Goal: Navigation & Orientation: Find specific page/section

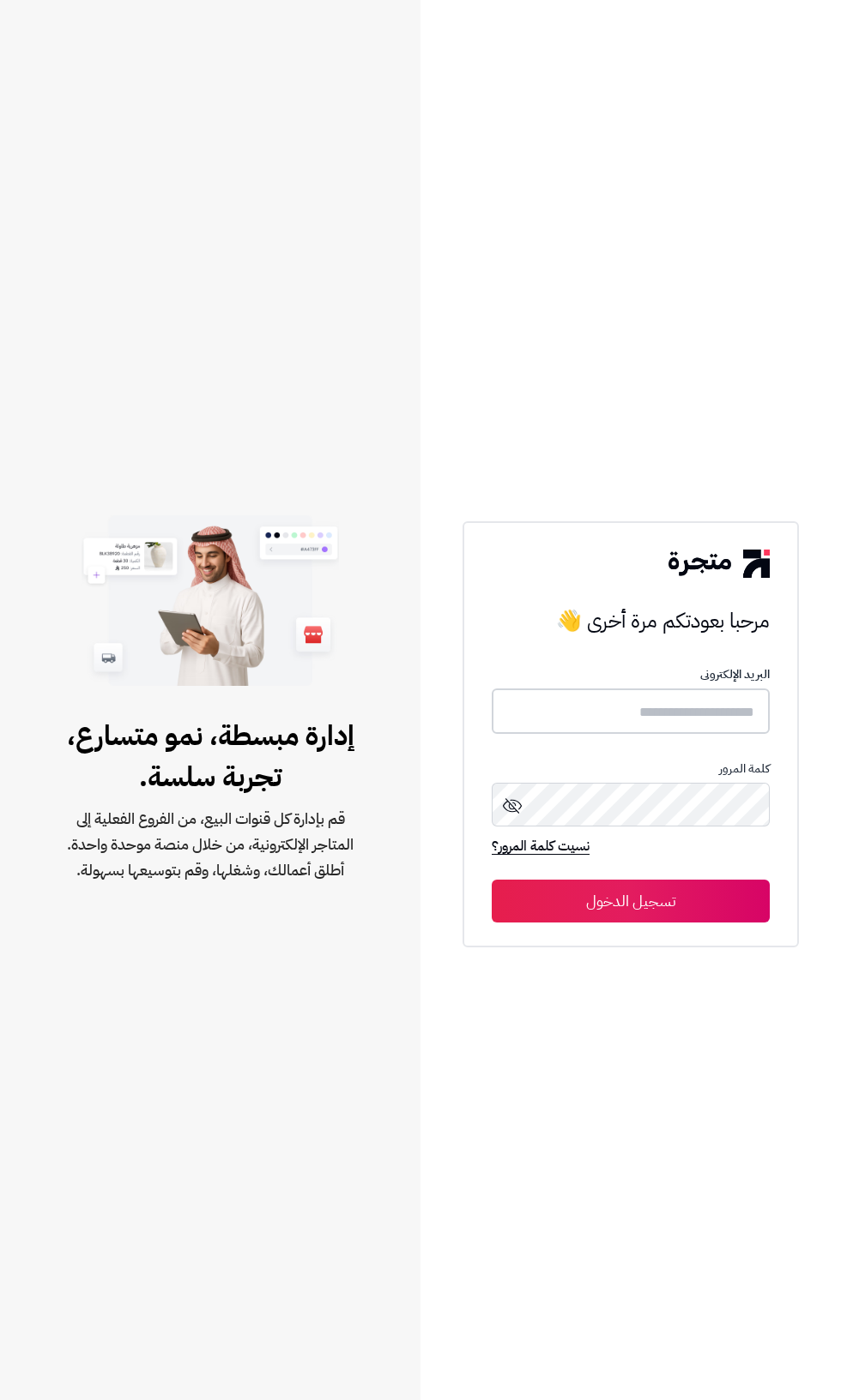
click at [707, 734] on input "text" at bounding box center [631, 711] width 278 height 46
type input "**********"
click at [492, 879] on button "تسجيل الدخول" at bounding box center [631, 900] width 278 height 43
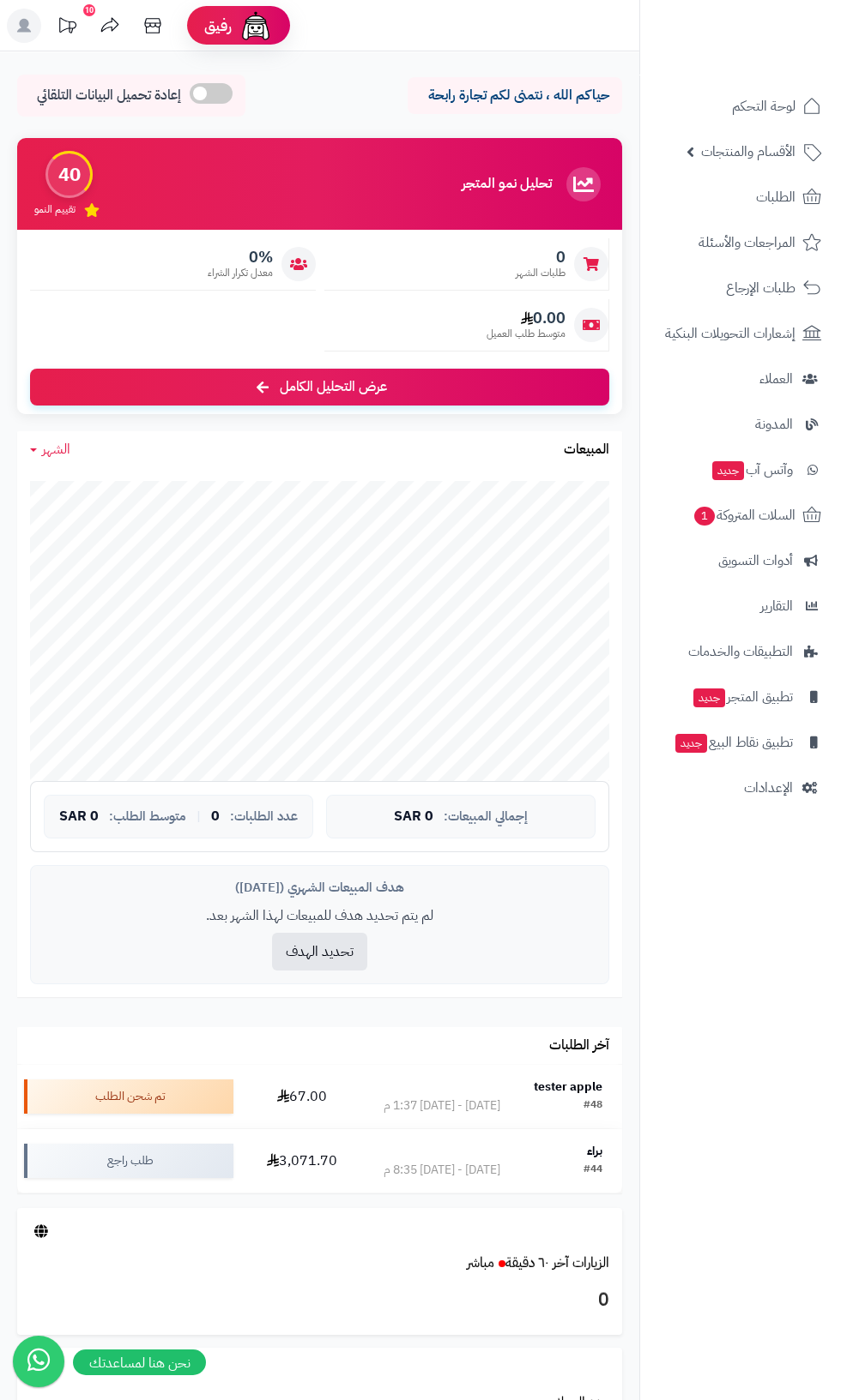
click at [24, 25] on icon at bounding box center [24, 26] width 14 height 14
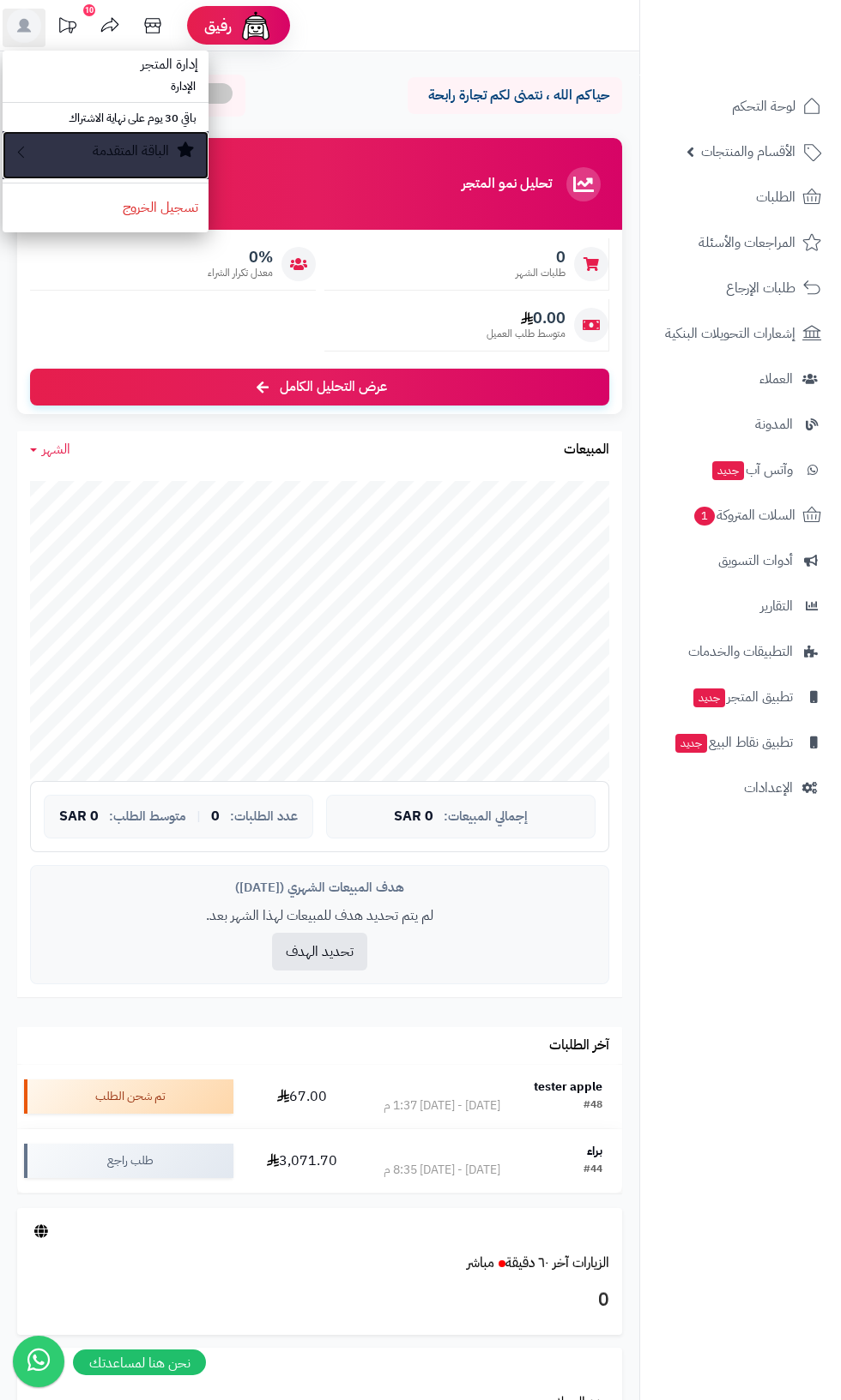
click at [102, 163] on div "الباقة المتقدمة" at bounding box center [113, 155] width 168 height 28
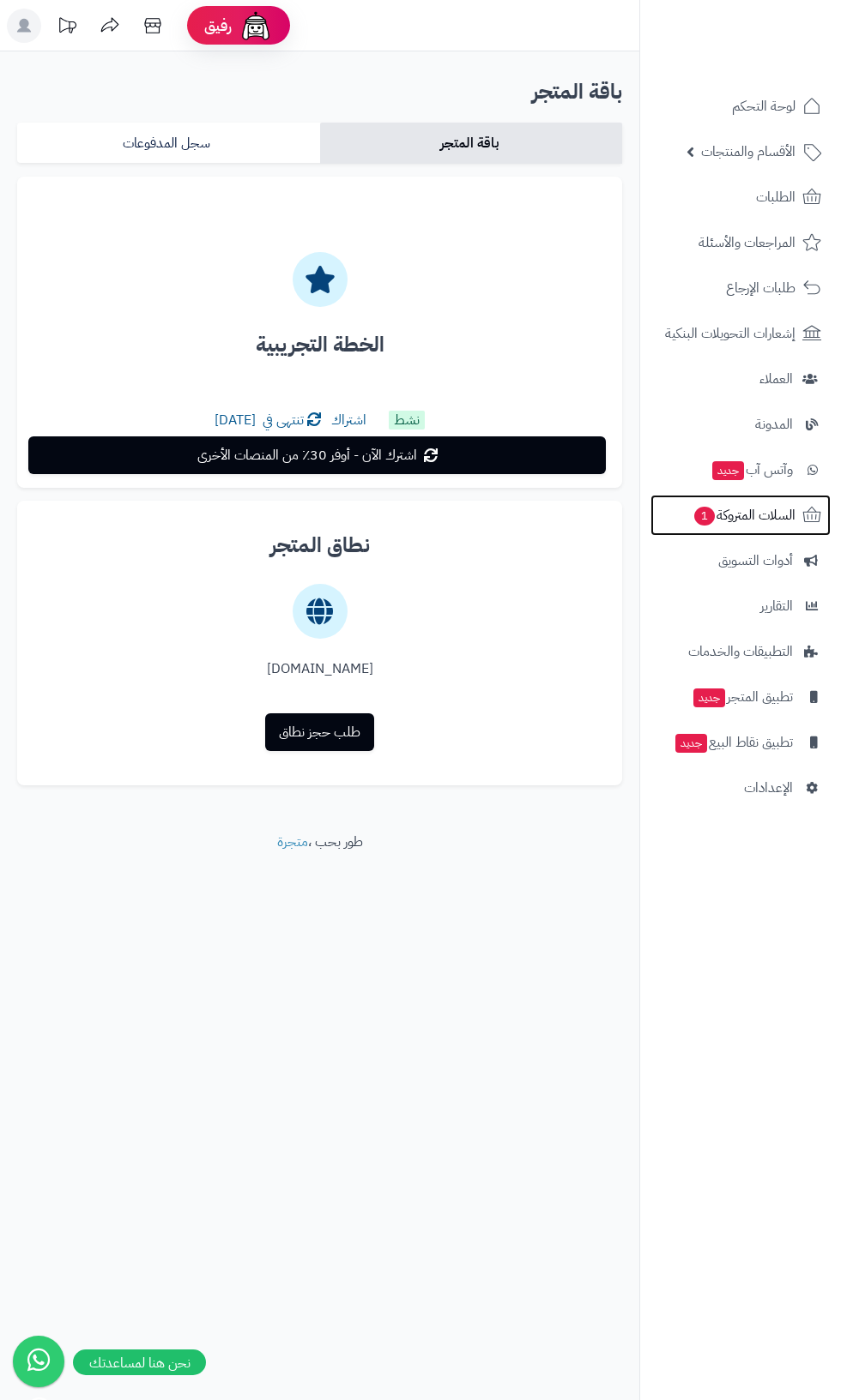
click at [749, 517] on span "السلات المتروكة 1" at bounding box center [744, 516] width 103 height 24
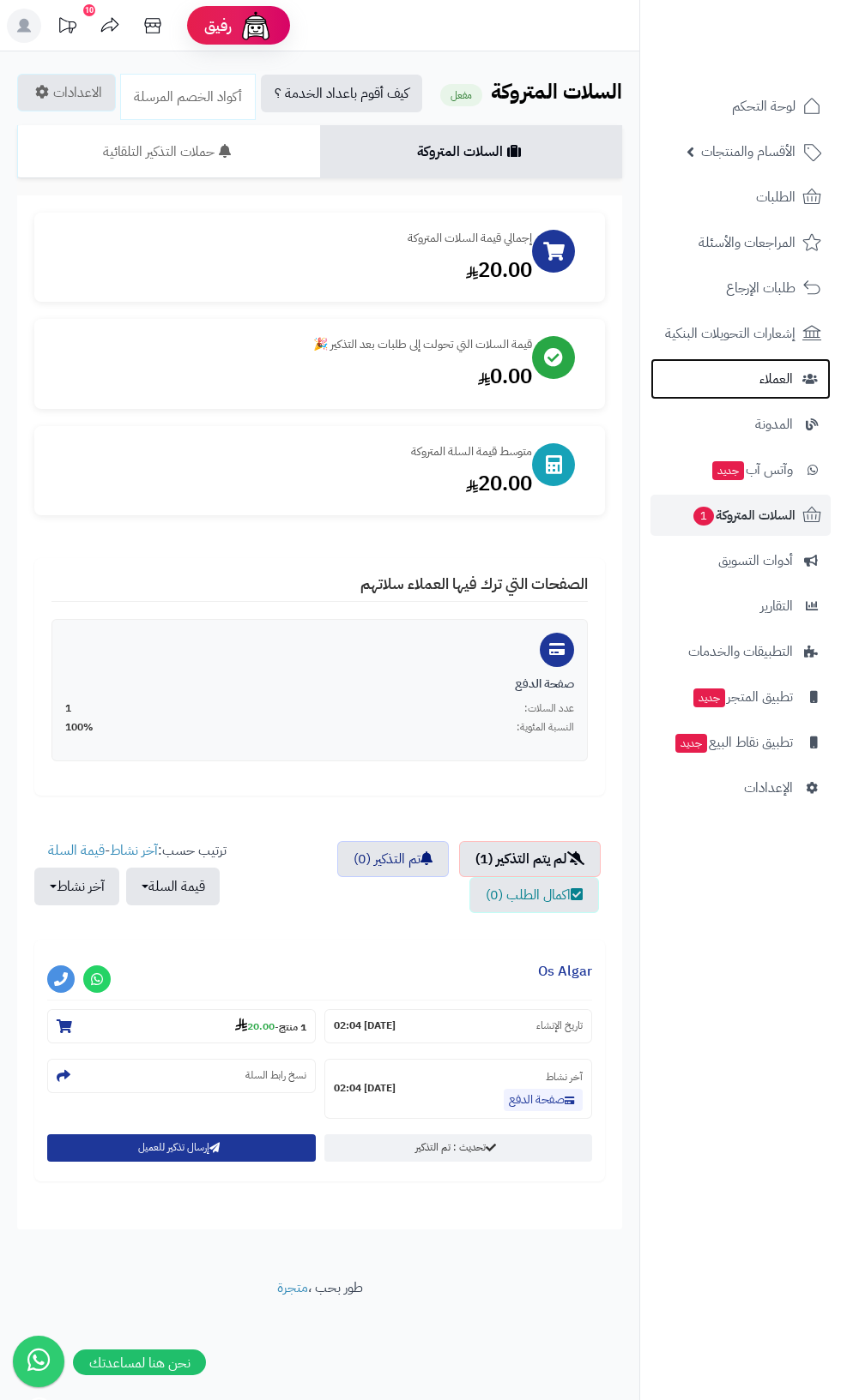
click at [779, 379] on span "العملاء" at bounding box center [776, 379] width 34 height 24
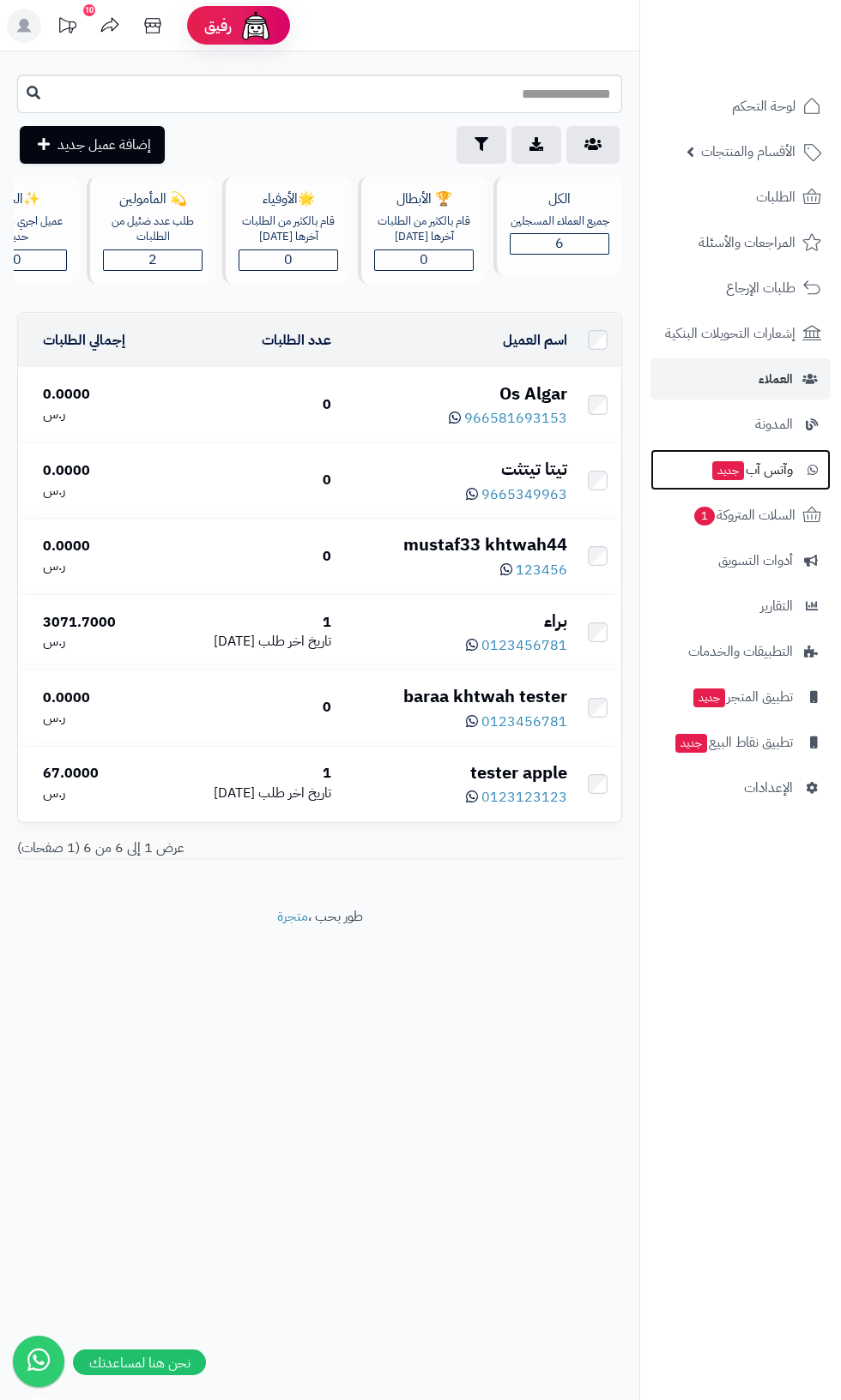
click at [767, 481] on span "وآتس آب جديد" at bounding box center [752, 470] width 83 height 24
